Goal: Check status: Check status

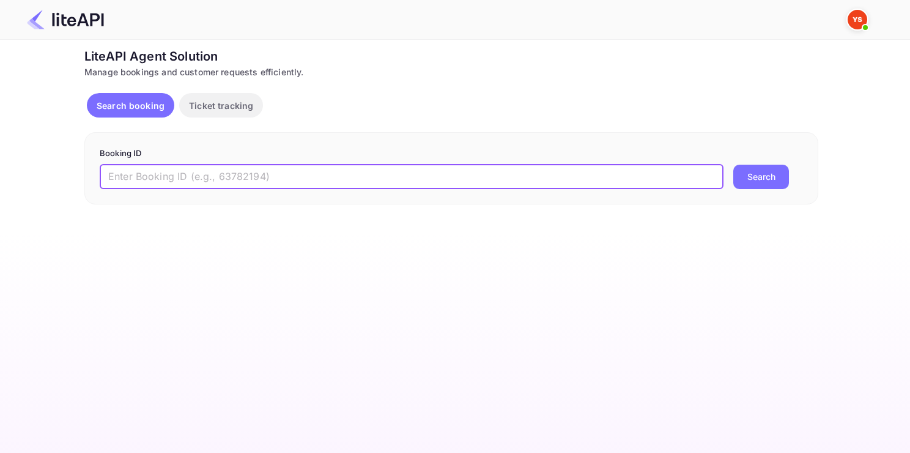
paste input "7082805"
click at [208, 171] on input "text" at bounding box center [412, 176] width 624 height 24
type input "7082805"
click at [733, 164] on button "Search" at bounding box center [761, 176] width 56 height 24
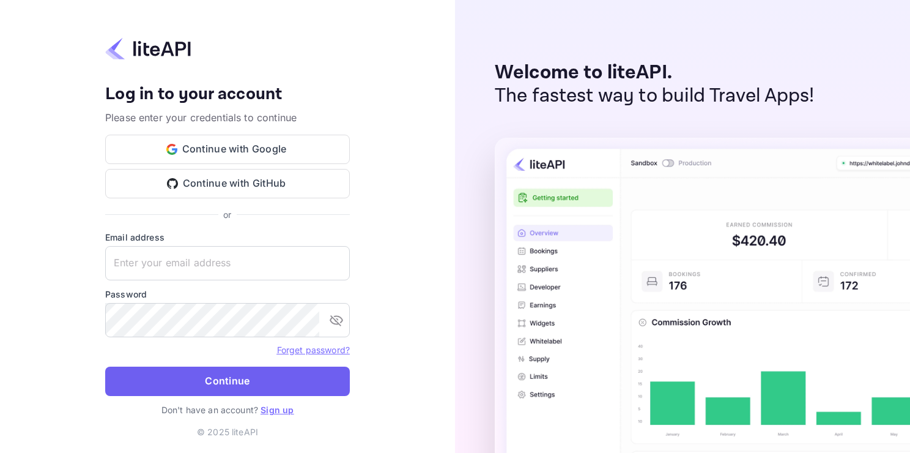
type input "[EMAIL_ADDRESS][DOMAIN_NAME]"
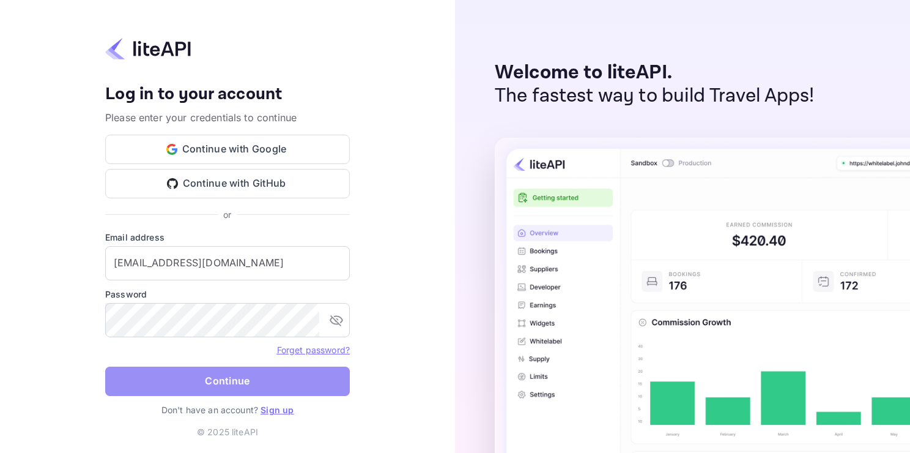
click at [264, 390] on button "Continue" at bounding box center [227, 380] width 245 height 29
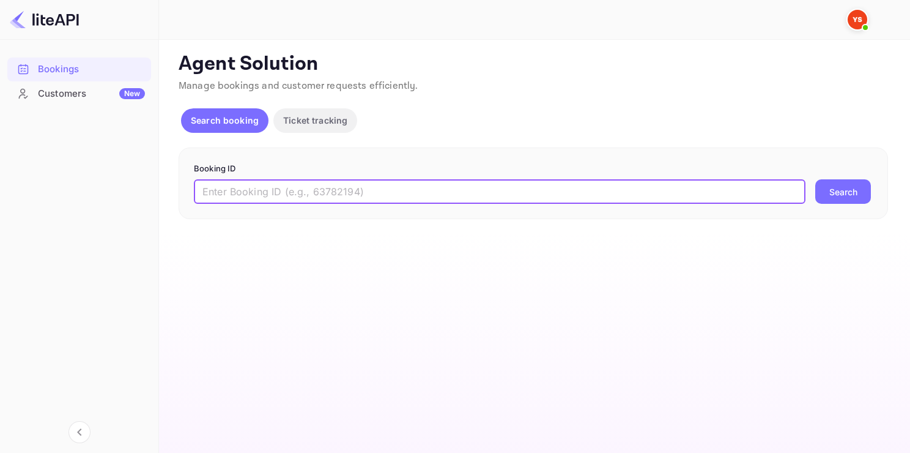
click at [291, 188] on input "text" at bounding box center [500, 191] width 612 height 24
paste input "7082805"
type input "7082805"
click at [815, 179] on button "Search" at bounding box center [843, 191] width 56 height 24
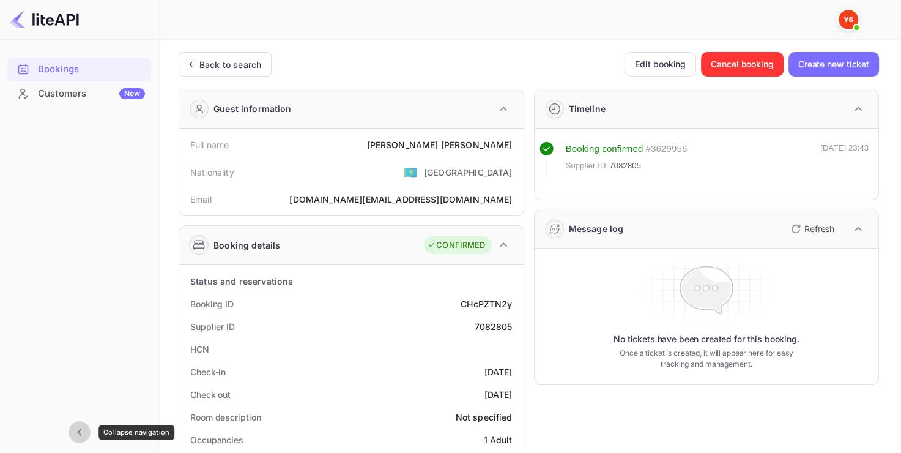
click at [83, 435] on icon "Collapse navigation" at bounding box center [79, 431] width 15 height 15
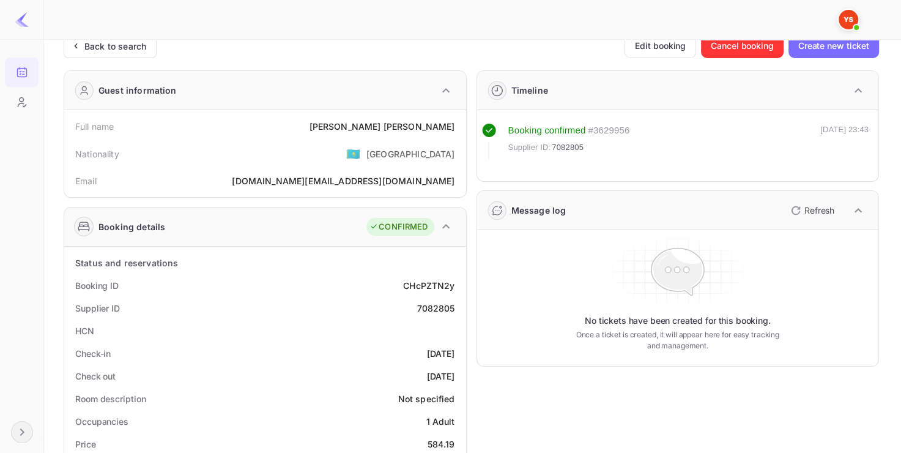
scroll to position [22, 0]
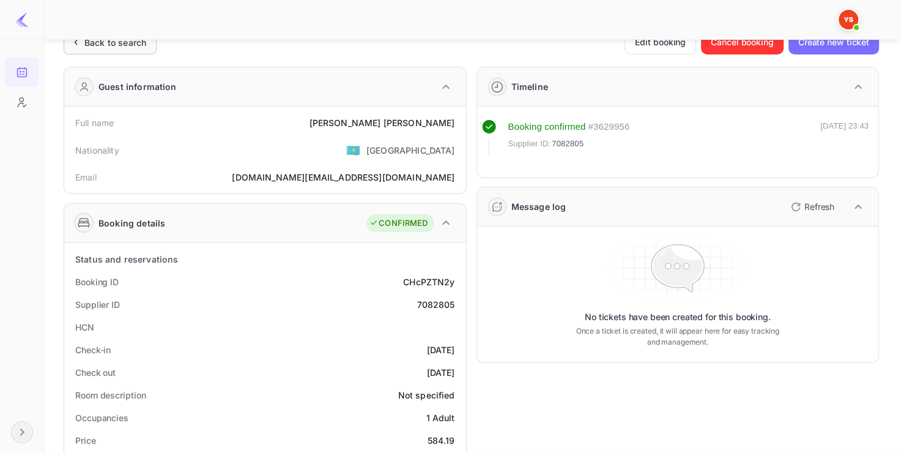
click at [123, 53] on div "Back to search" at bounding box center [110, 42] width 93 height 24
